Goal: Find specific page/section: Find specific page/section

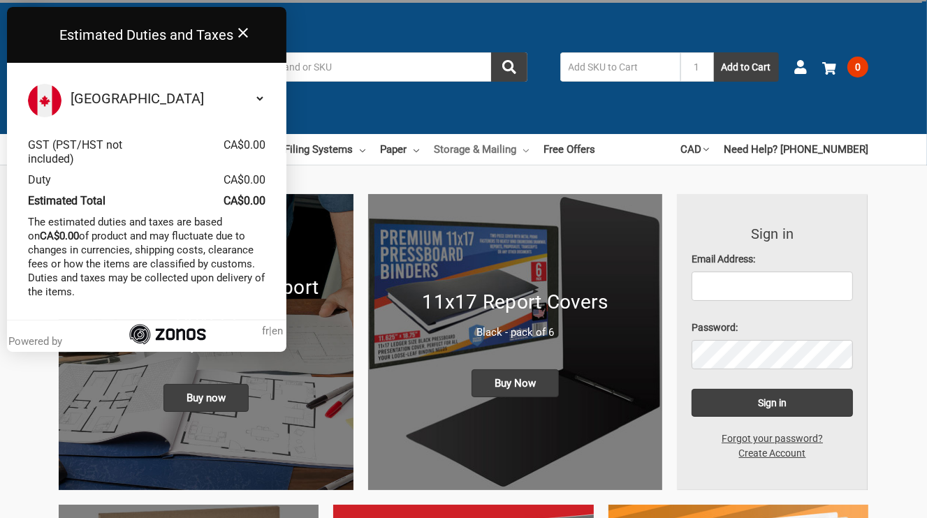
click at [503, 151] on link "Storage & Mailing" at bounding box center [481, 149] width 95 height 31
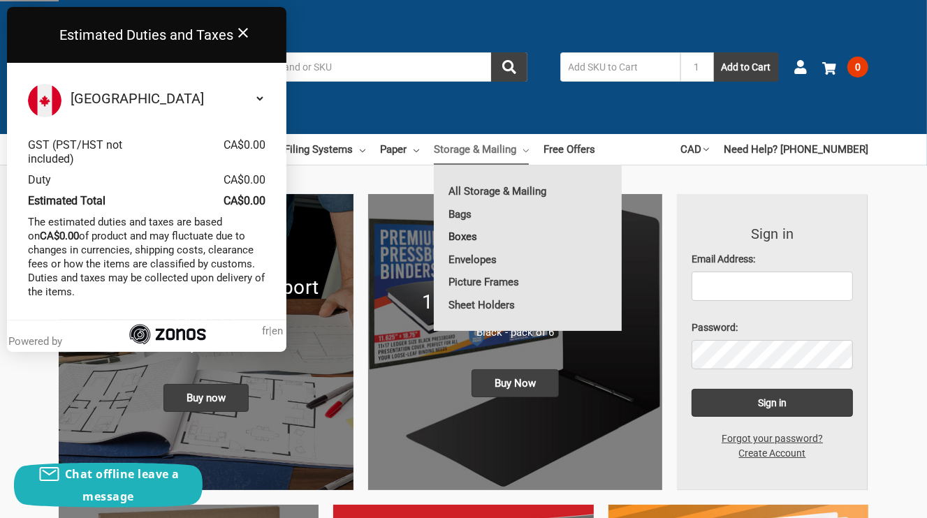
click at [478, 238] on link "Boxes" at bounding box center [528, 237] width 188 height 22
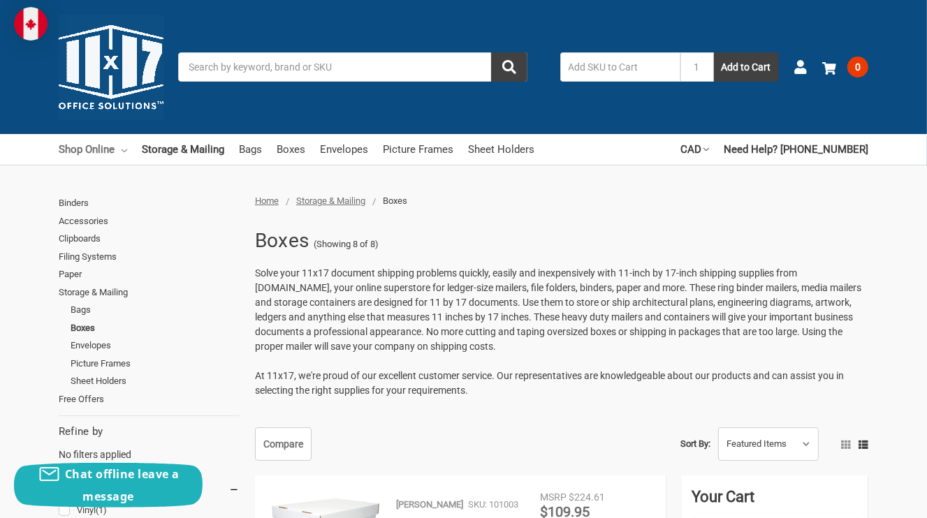
click at [89, 156] on link "Shop Online" at bounding box center [93, 149] width 68 height 31
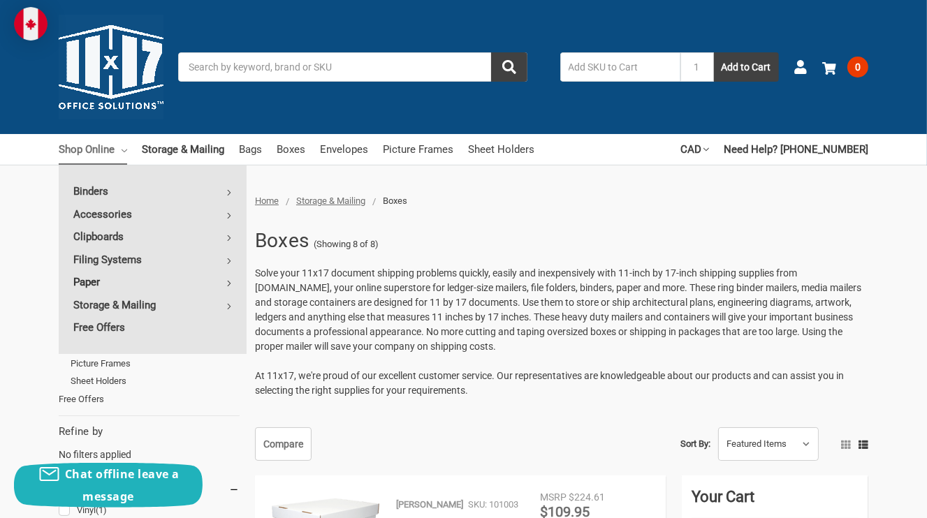
click at [100, 284] on link "Paper" at bounding box center [153, 282] width 188 height 22
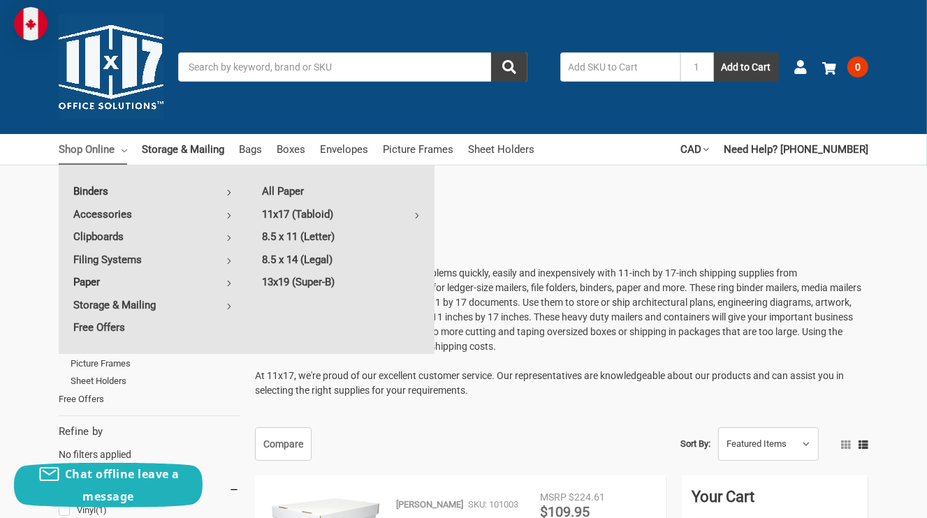
click at [94, 189] on link "Binders" at bounding box center [153, 191] width 188 height 22
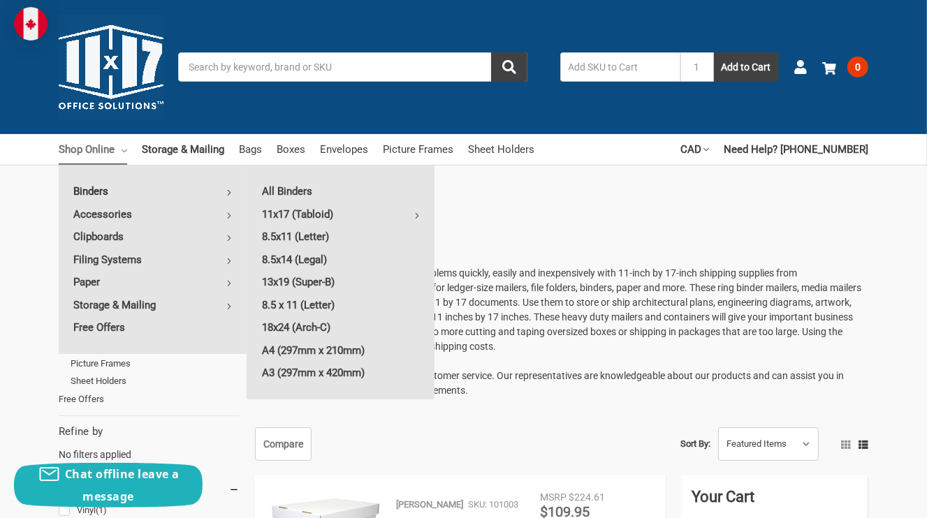
click at [34, 30] on img at bounding box center [31, 24] width 34 height 34
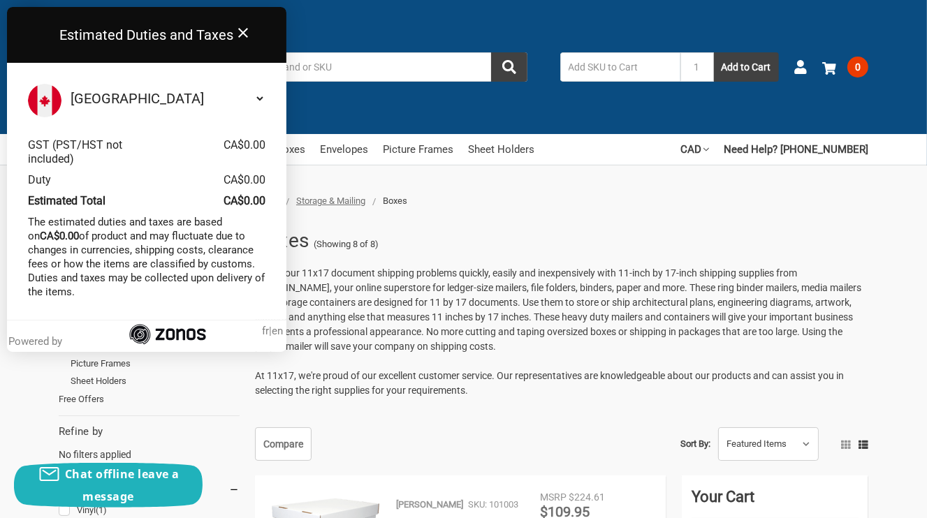
click at [241, 34] on icon at bounding box center [243, 33] width 10 height 10
